Goal: Task Accomplishment & Management: Use online tool/utility

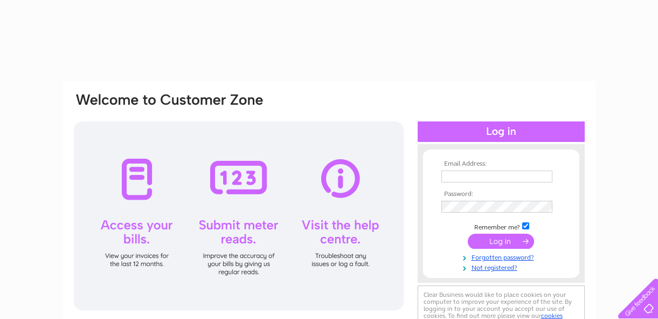
type input "[EMAIL_ADDRESS][DOMAIN_NAME]"
drag, startPoint x: 0, startPoint y: 0, endPoint x: 519, endPoint y: 241, distance: 572.5
click at [519, 241] on input "submit" at bounding box center [501, 240] width 66 height 15
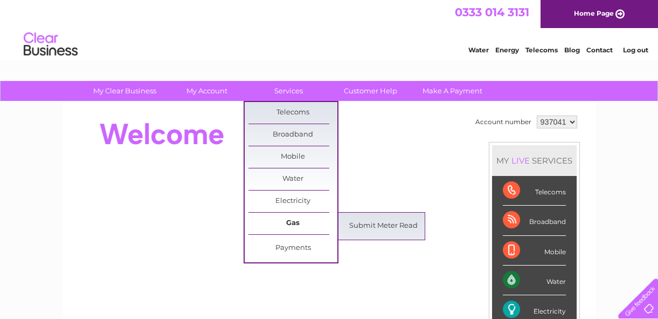
click at [285, 226] on link "Gas" at bounding box center [293, 223] width 89 height 22
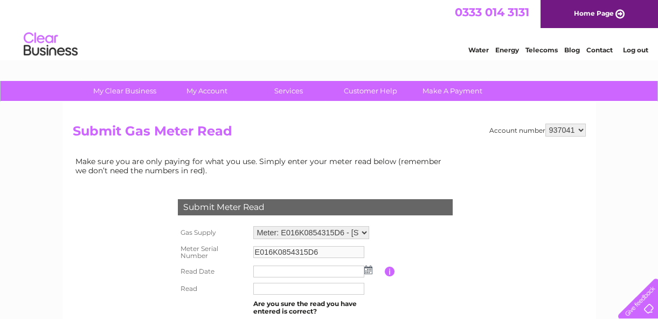
click at [367, 268] on img at bounding box center [369, 269] width 8 height 9
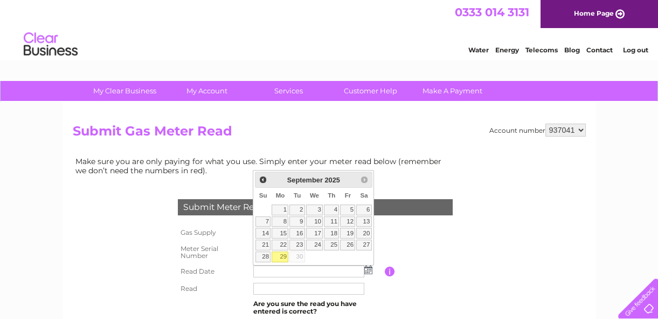
click at [280, 255] on link "29" at bounding box center [280, 256] width 17 height 11
type input "2025/09/29"
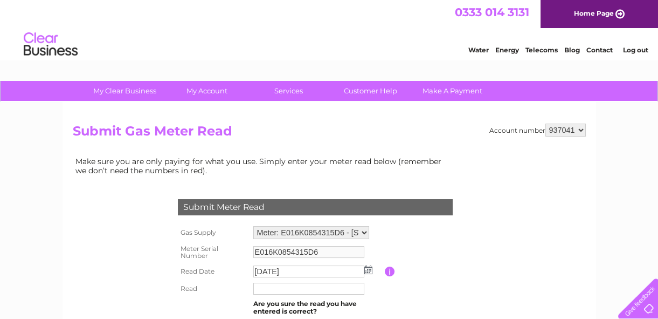
click at [262, 287] on input "text" at bounding box center [308, 289] width 111 height 12
type input "014334"
click at [656, 81] on div "My Clear Business Login Details My Details My Preferences Link Account My Accou…" at bounding box center [329, 91] width 658 height 21
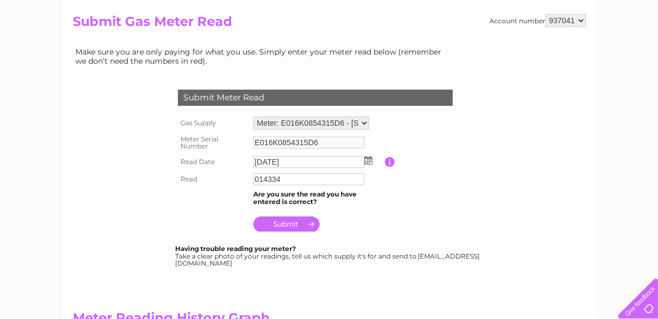
scroll to position [111, 0]
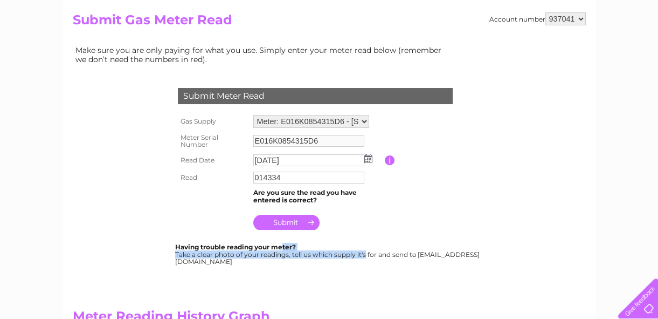
drag, startPoint x: 281, startPoint y: 255, endPoint x: 282, endPoint y: 240, distance: 15.1
click at [282, 240] on form "Gas Supply Meter: E016K0854315D6 - Highfield Avenue, Leeds, LS12 4BU Meter Seri…" at bounding box center [328, 189] width 306 height 154
click at [309, 218] on input "submit" at bounding box center [286, 222] width 66 height 15
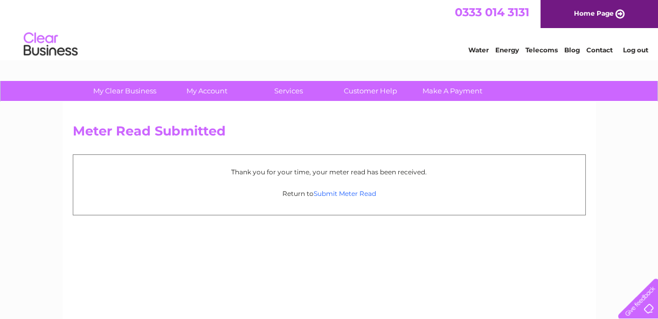
click at [347, 193] on link "Submit Meter Read" at bounding box center [345, 193] width 63 height 8
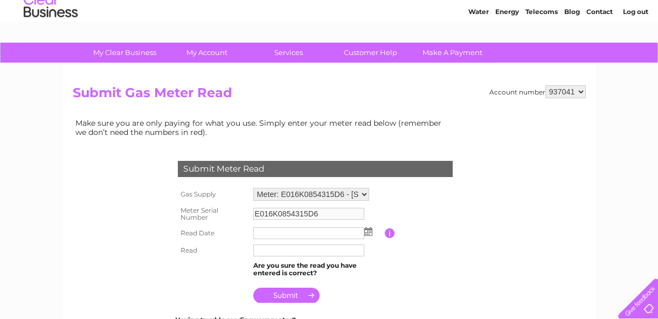
scroll to position [31, 0]
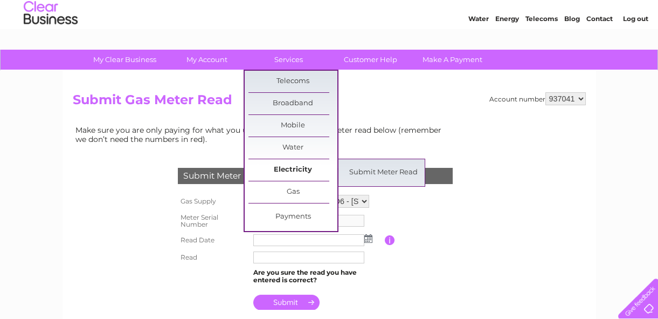
click at [313, 174] on link "Electricity" at bounding box center [293, 170] width 89 height 22
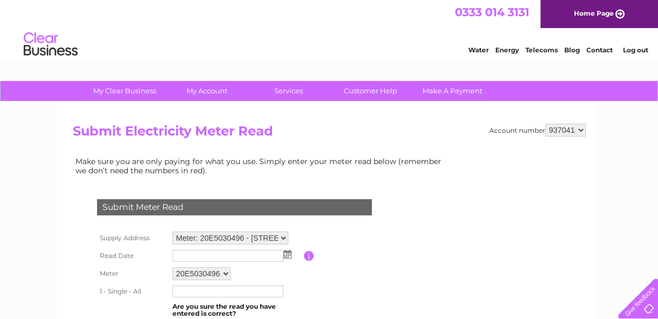
click at [286, 255] on img at bounding box center [288, 254] width 8 height 9
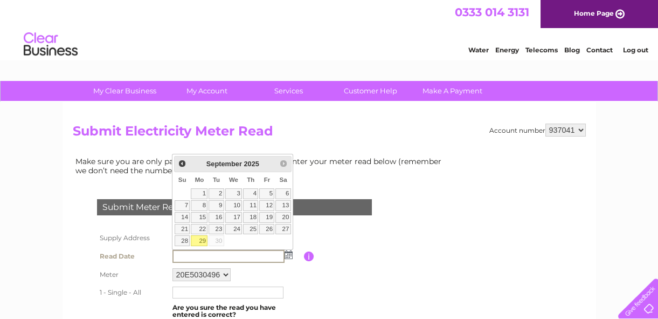
click at [201, 238] on link "29" at bounding box center [199, 240] width 17 height 11
type input "2025/09/29"
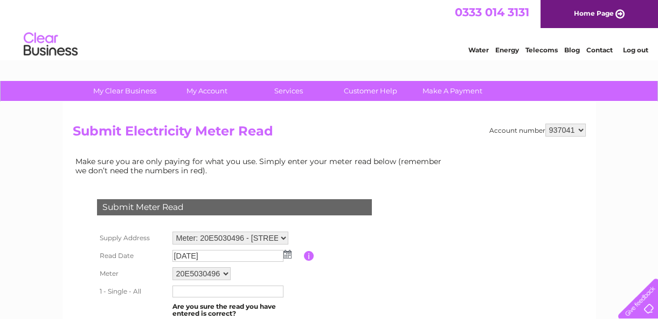
click at [178, 290] on input "text" at bounding box center [228, 291] width 111 height 12
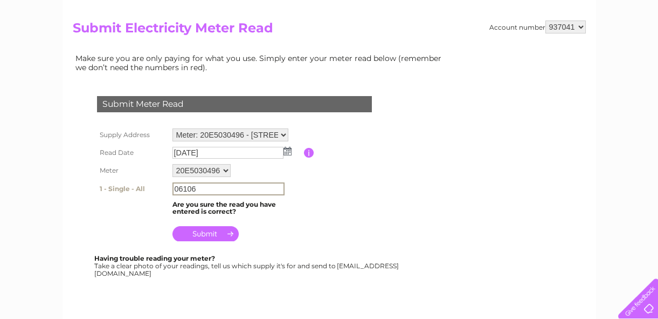
scroll to position [105, 0]
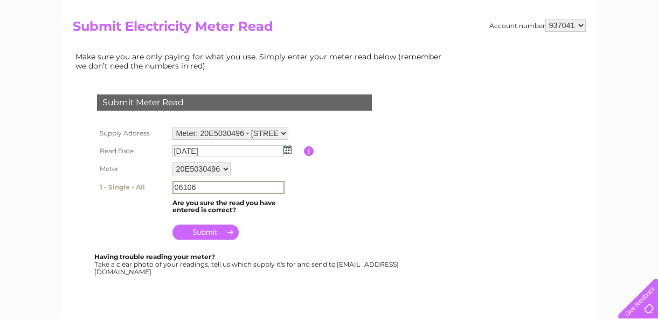
type input "06106"
click at [224, 228] on input "submit" at bounding box center [206, 231] width 66 height 15
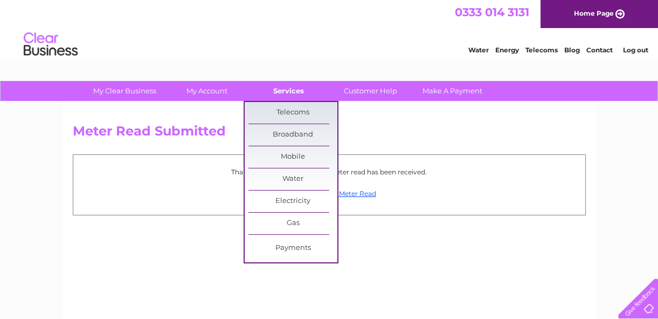
click at [301, 86] on link "Services" at bounding box center [288, 91] width 89 height 20
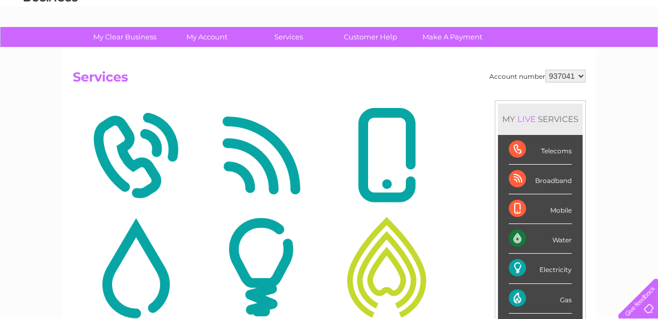
scroll to position [49, 0]
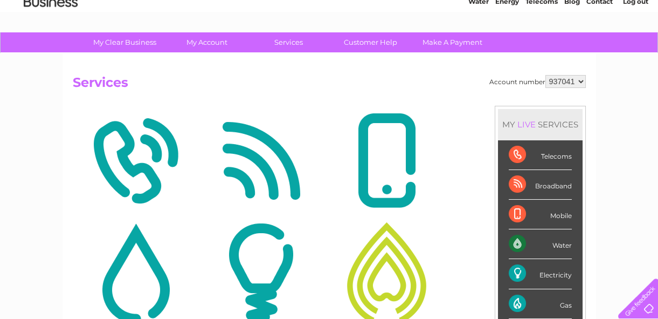
drag, startPoint x: 642, startPoint y: 74, endPoint x: 457, endPoint y: 231, distance: 242.2
click at [457, 231] on div "My Clear Business Login Details My Details My Preferences Link Account My Accou…" at bounding box center [329, 289] width 658 height 514
click at [393, 279] on img at bounding box center [387, 272] width 120 height 105
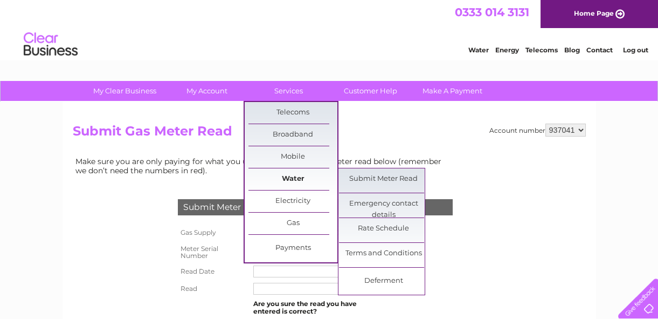
click at [307, 180] on link "Water" at bounding box center [293, 179] width 89 height 22
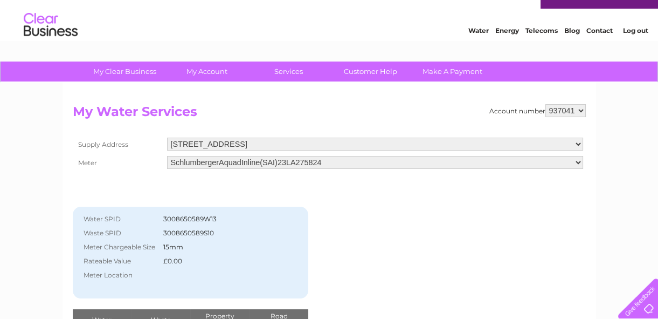
scroll to position [17, 0]
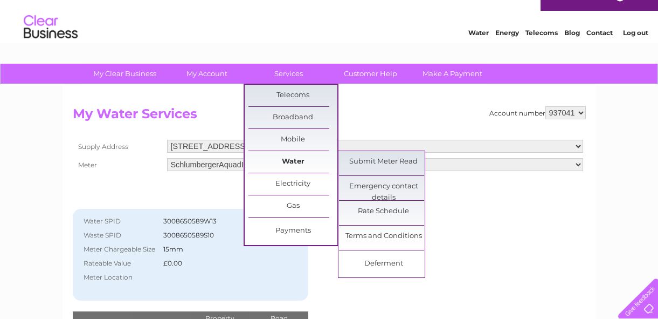
click at [301, 156] on link "Water" at bounding box center [293, 162] width 89 height 22
click at [345, 161] on link "Submit Meter Read" at bounding box center [383, 162] width 89 height 22
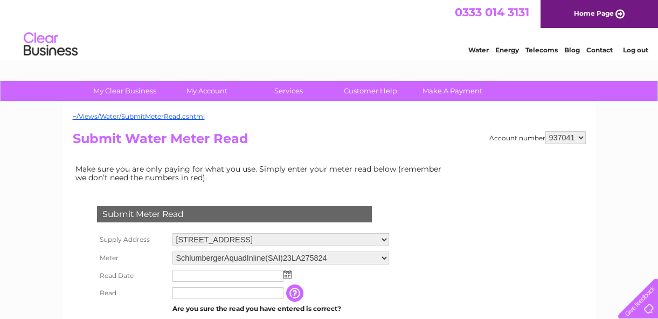
click at [286, 273] on img at bounding box center [288, 274] width 8 height 9
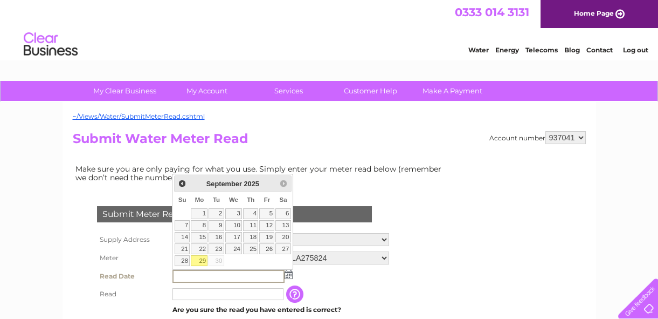
click at [203, 255] on link "29" at bounding box center [199, 260] width 17 height 11
type input "[DATE]"
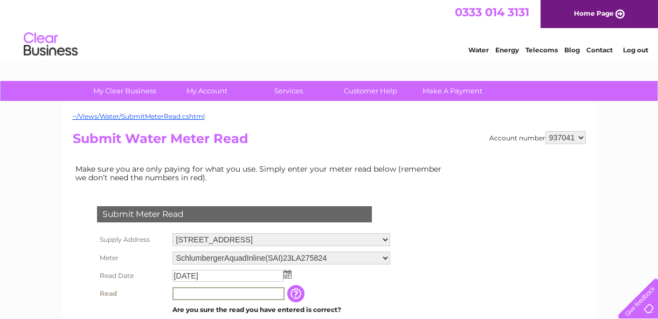
click at [184, 290] on input "text" at bounding box center [229, 293] width 112 height 13
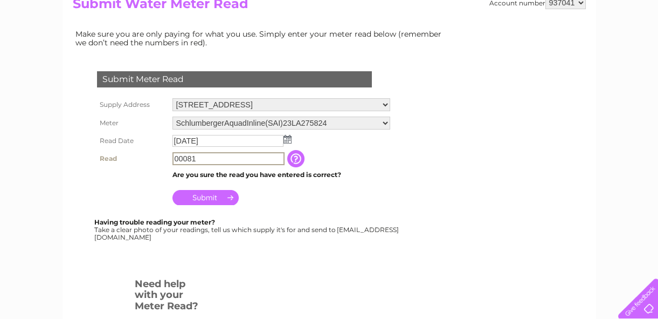
scroll to position [136, 0]
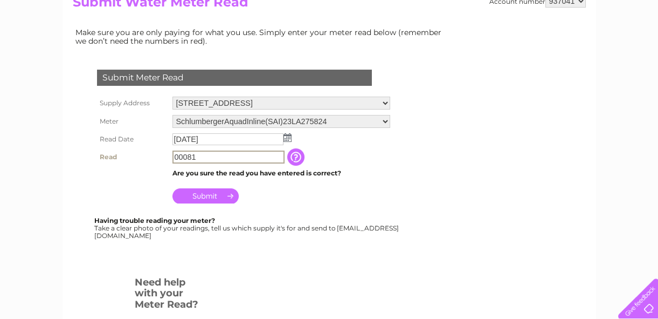
type input "00081"
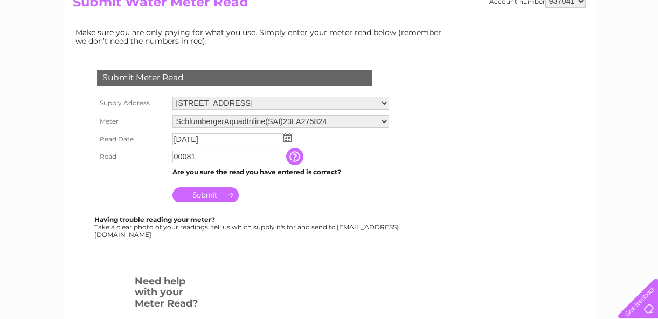
click at [223, 194] on input "Submit" at bounding box center [206, 194] width 66 height 15
